Goal: Information Seeking & Learning: Learn about a topic

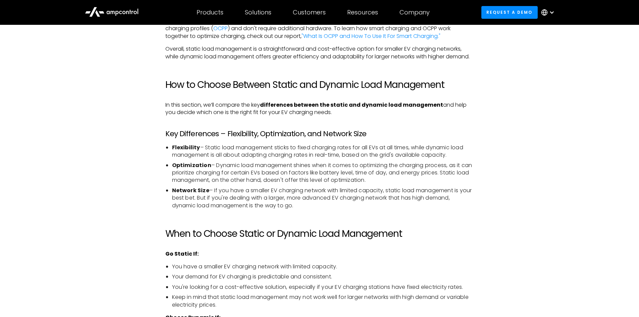
scroll to position [933, 0]
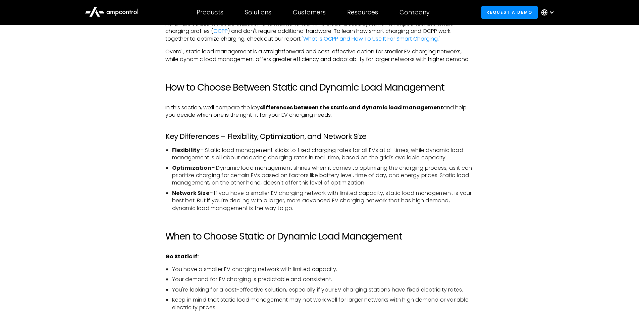
click at [152, 161] on div "How we charge EVs is just as important as how we drive them – if not more so, b…" at bounding box center [319, 52] width 483 height 973
click at [154, 161] on div "How we charge EVs is just as important as how we drive them – if not more so, b…" at bounding box center [319, 52] width 483 height 973
click at [172, 162] on li "Flexibility – Static load management sticks to fixed charging rates for all EVs…" at bounding box center [323, 154] width 302 height 15
click at [164, 169] on div "How we charge EVs is just as important as how we drive them – if not more so, b…" at bounding box center [320, 46] width 322 height 960
click at [172, 162] on li "Flexibility – Static load management sticks to fixed charging rates for all EVs…" at bounding box center [323, 154] width 302 height 15
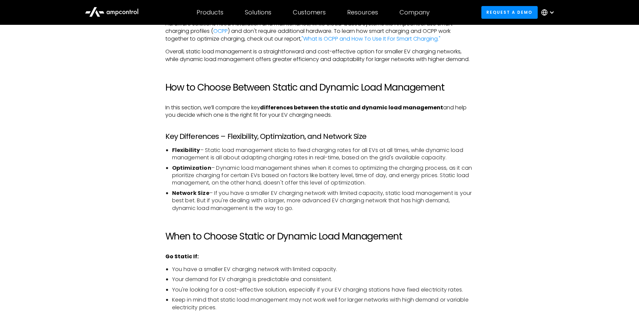
click at [165, 166] on div "How we charge EVs is just as important as how we drive them – if not more so, b…" at bounding box center [320, 46] width 322 height 960
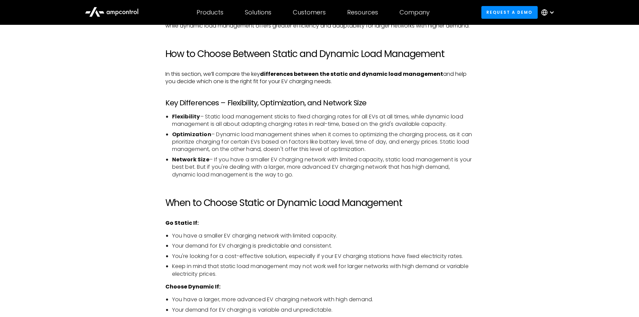
click at [164, 168] on div "How we charge EVs is just as important as how we drive them – if not more so, b…" at bounding box center [320, 12] width 322 height 960
click at [166, 178] on ul "Flexibility – Static load management sticks to fixed charging rates for all EVs…" at bounding box center [319, 145] width 308 height 65
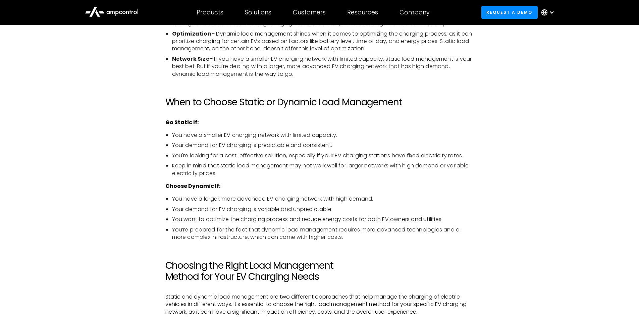
scroll to position [1101, 0]
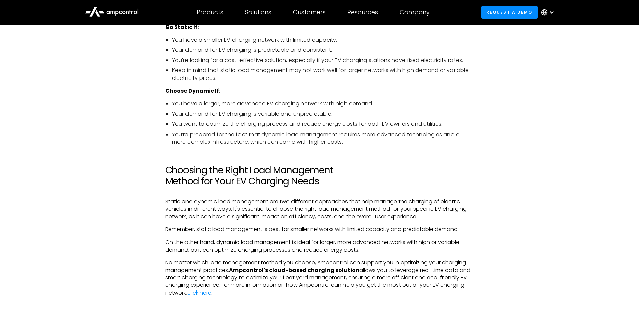
scroll to position [1168, 0]
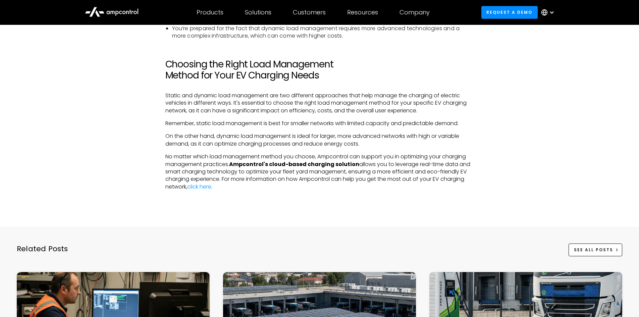
scroll to position [1302, 0]
